Goal: Find specific page/section: Find specific page/section

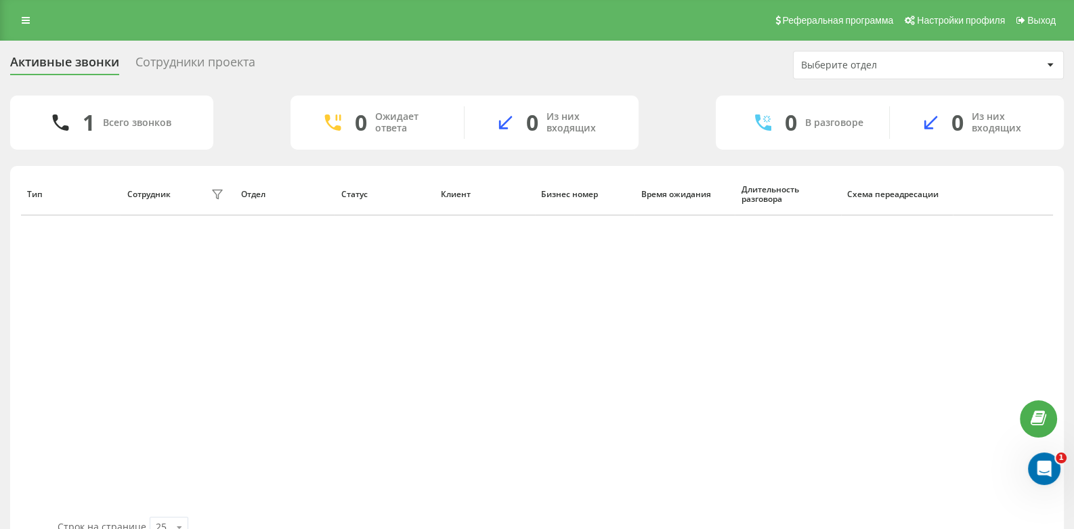
click at [232, 64] on div "Сотрудники проекта" at bounding box center [195, 65] width 120 height 21
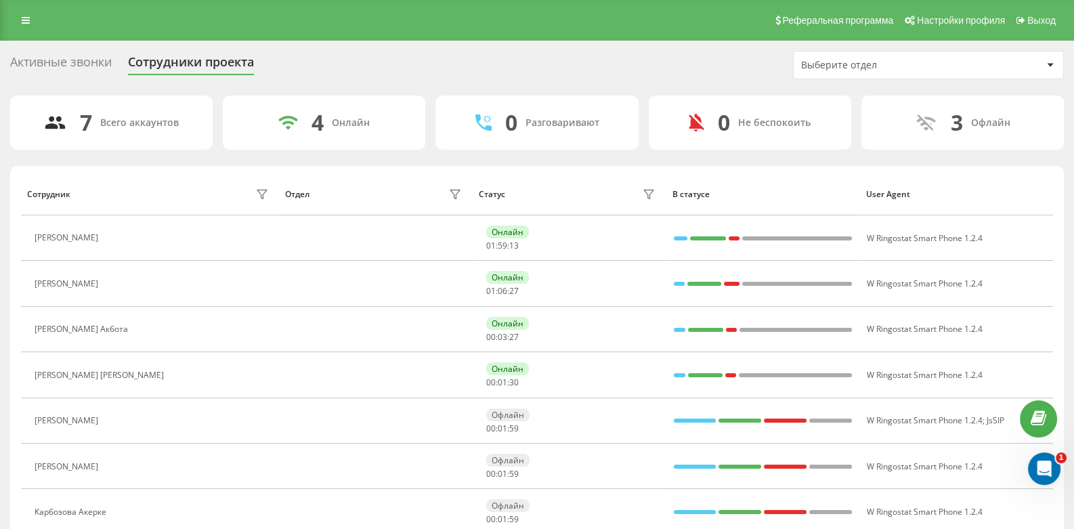
click at [40, 67] on div "Активные звонки" at bounding box center [61, 65] width 102 height 21
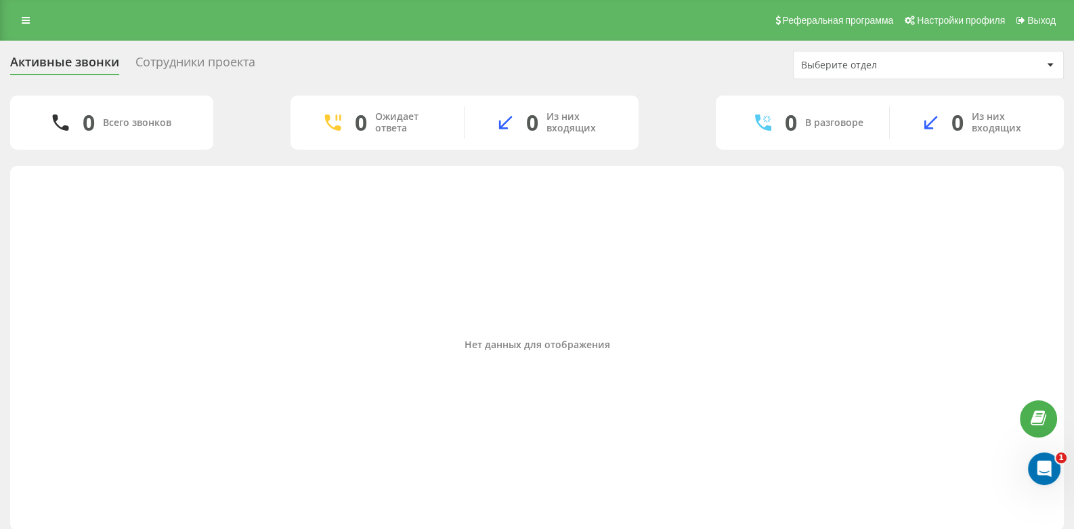
click at [203, 64] on div "Сотрудники проекта" at bounding box center [195, 65] width 120 height 21
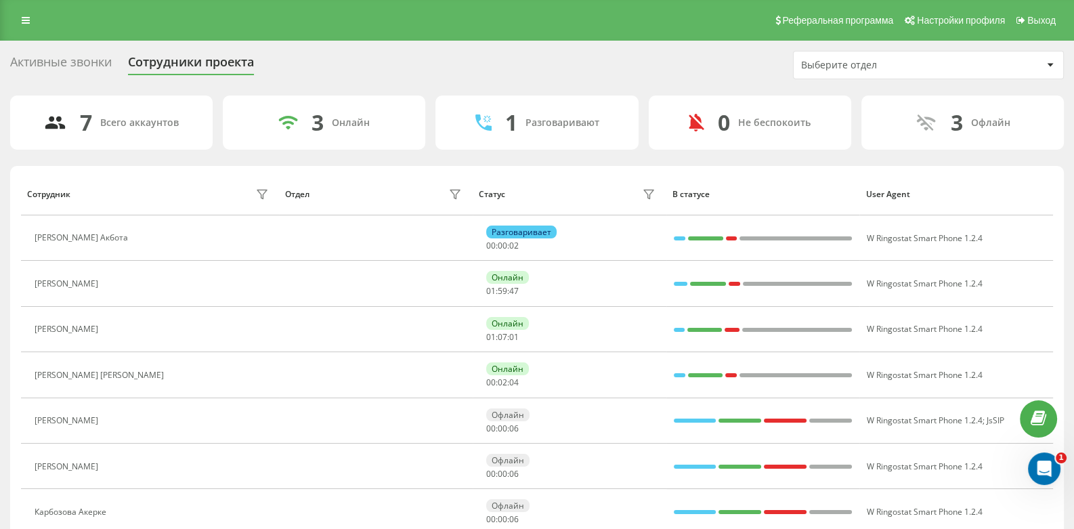
click at [86, 77] on div "Активные звонки Сотрудники проекта Выберите отдел" at bounding box center [537, 65] width 1054 height 28
click at [90, 61] on div "Активные звонки" at bounding box center [61, 65] width 102 height 21
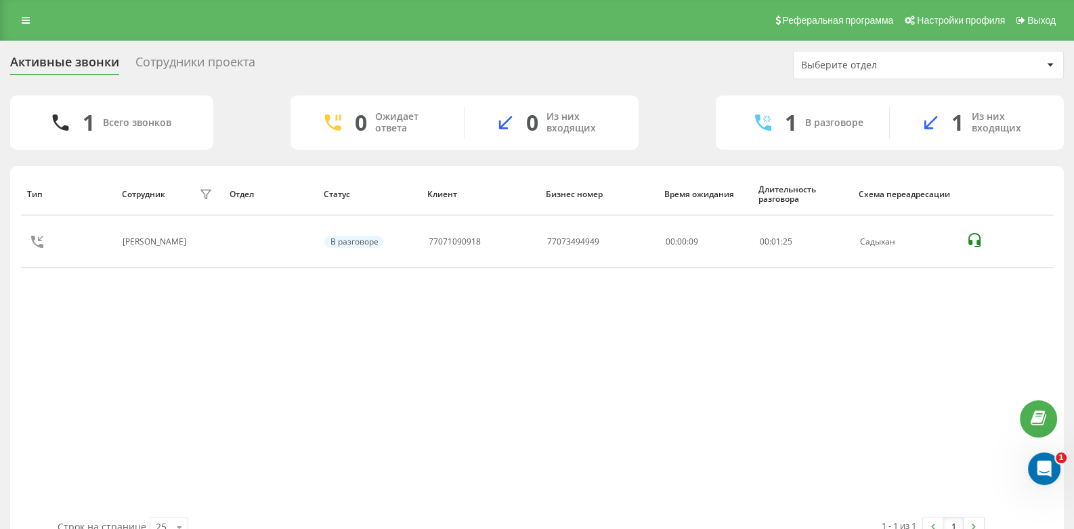
click at [390, 385] on div "Тип Сотрудник фильтра Отдел Статус Клиент Бизнес номер Время ожидания Длительно…" at bounding box center [537, 345] width 1032 height 344
click at [558, 394] on div "Тип Сотрудник фильтра Отдел Статус Клиент Бизнес номер Время ожидания Длительно…" at bounding box center [537, 345] width 1032 height 344
